Goal: Task Accomplishment & Management: Manage account settings

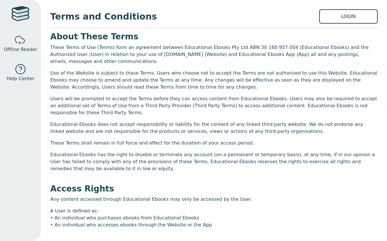
click at [346, 13] on link "LOGIN" at bounding box center [348, 16] width 58 height 14
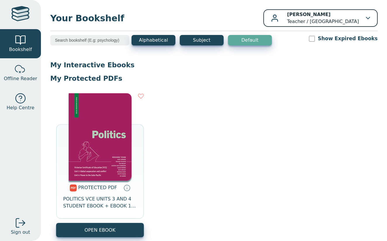
click at [360, 17] on div "Leonie Georgiou Teacher / Greater Shepparton Secondary College" at bounding box center [320, 18] width 99 height 14
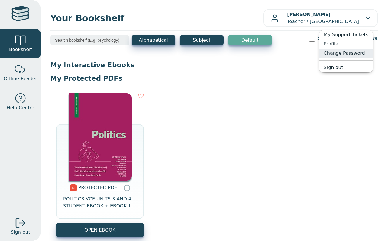
click at [343, 52] on link "Change Password" at bounding box center [346, 53] width 54 height 9
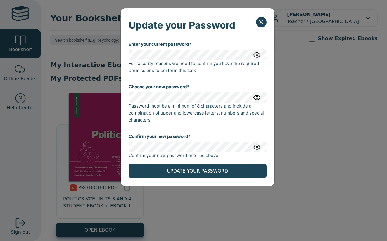
click at [257, 100] on img "button" at bounding box center [256, 97] width 7 height 7
click at [257, 99] on img "button" at bounding box center [256, 97] width 7 height 7
click at [216, 142] on div "Confirm your new password* Confirm your new password entered above" at bounding box center [197, 146] width 138 height 36
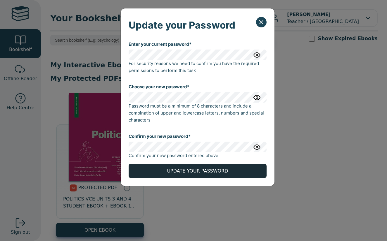
click at [216, 173] on button "UPDATE YOUR PASSWORD" at bounding box center [197, 171] width 138 height 14
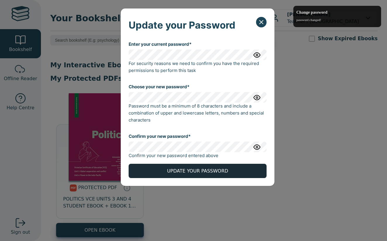
click at [216, 175] on button "UPDATE YOUR PASSWORD" at bounding box center [197, 171] width 138 height 14
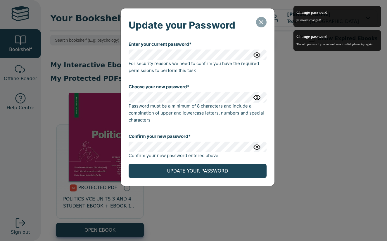
click at [262, 23] on icon "Close" at bounding box center [261, 22] width 7 height 7
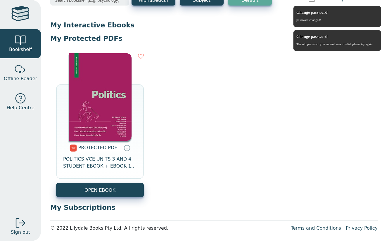
scroll to position [40, 0]
click at [90, 132] on img at bounding box center [100, 97] width 63 height 88
